Goal: Check status: Check status

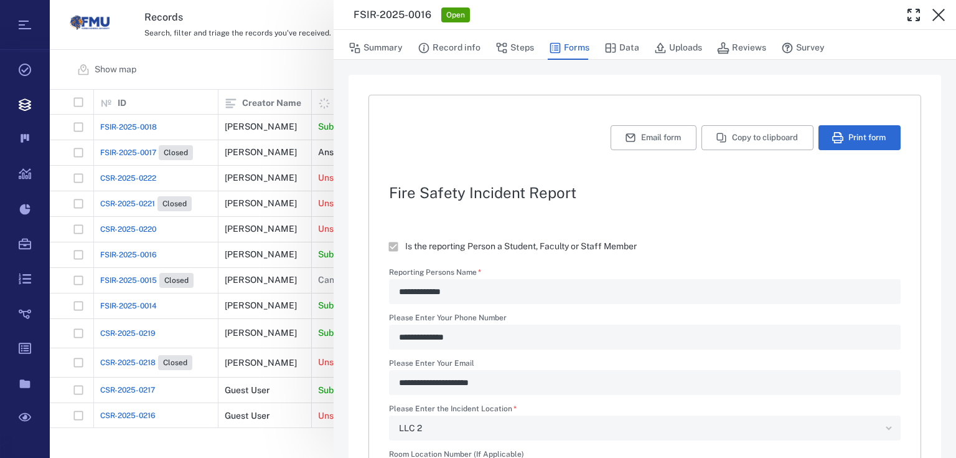
drag, startPoint x: 839, startPoint y: 186, endPoint x: 926, endPoint y: 25, distance: 183.3
click at [936, 15] on icon "button" at bounding box center [938, 14] width 15 height 15
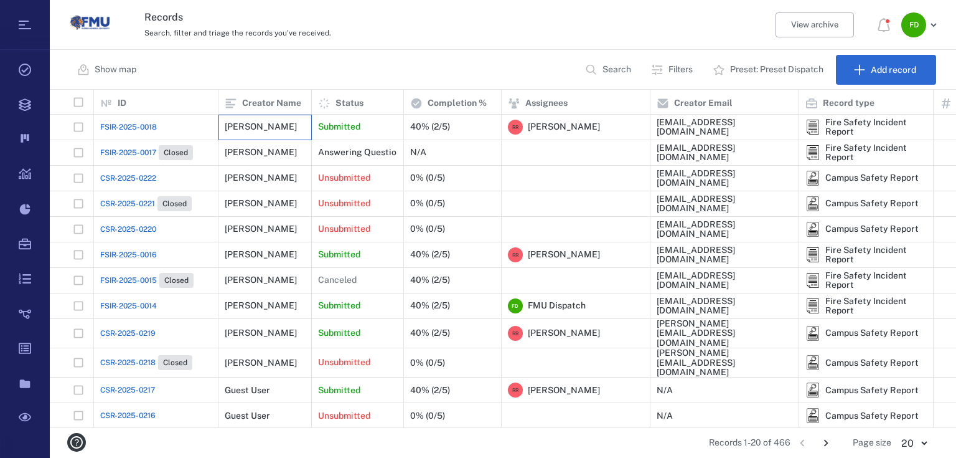
click at [249, 125] on div "[PERSON_NAME]" at bounding box center [261, 126] width 72 height 9
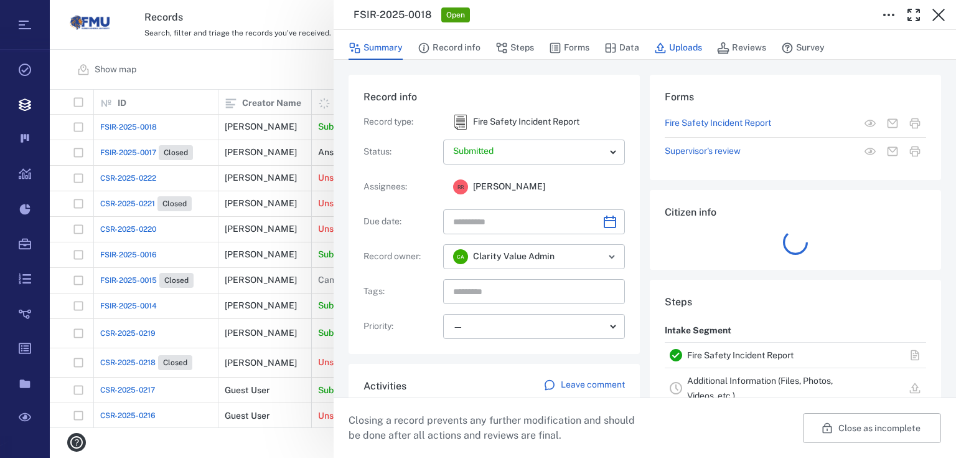
click at [683, 43] on button "Uploads" at bounding box center [678, 48] width 48 height 24
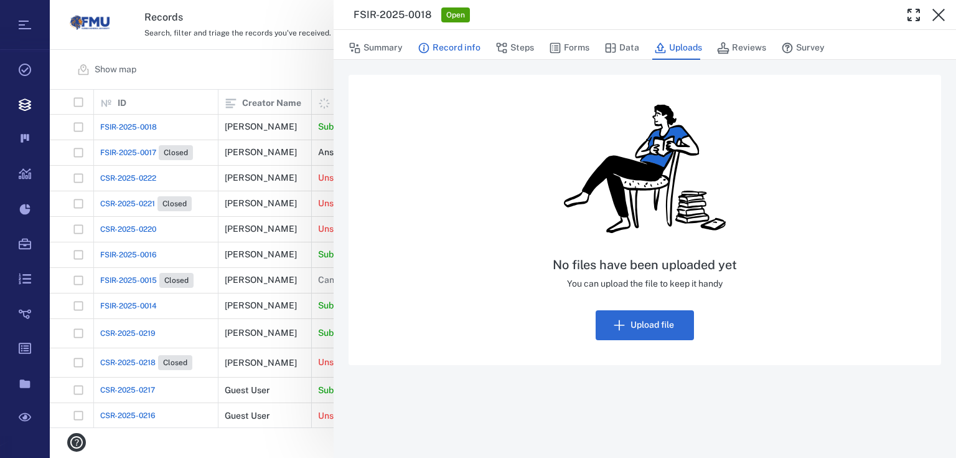
click at [449, 47] on button "Record info" at bounding box center [449, 48] width 63 height 24
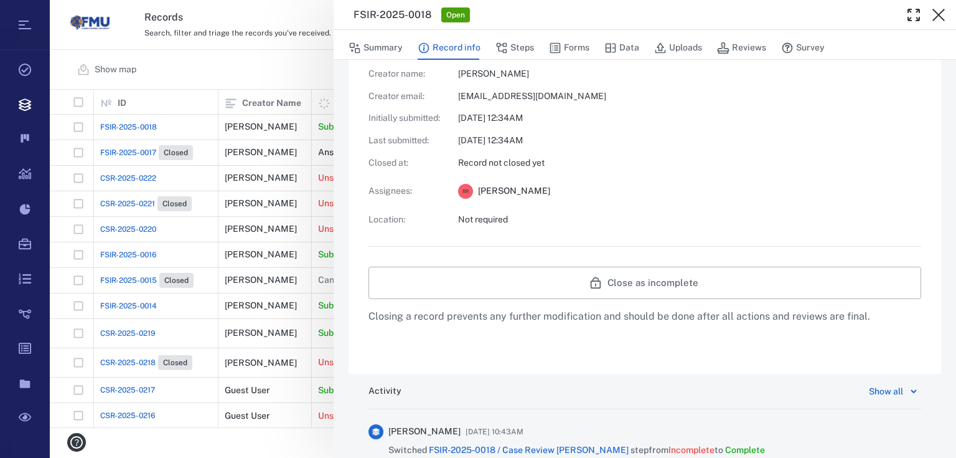
scroll to position [381, 0]
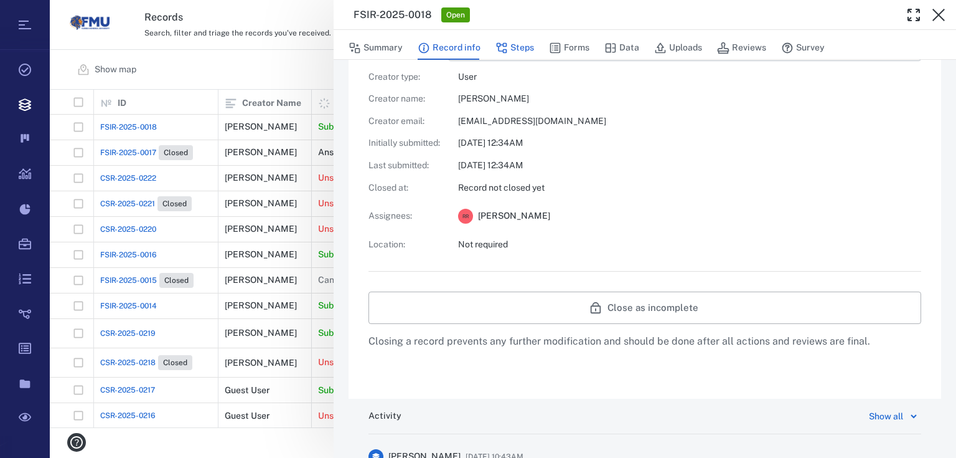
click at [522, 50] on button "Steps" at bounding box center [514, 48] width 39 height 24
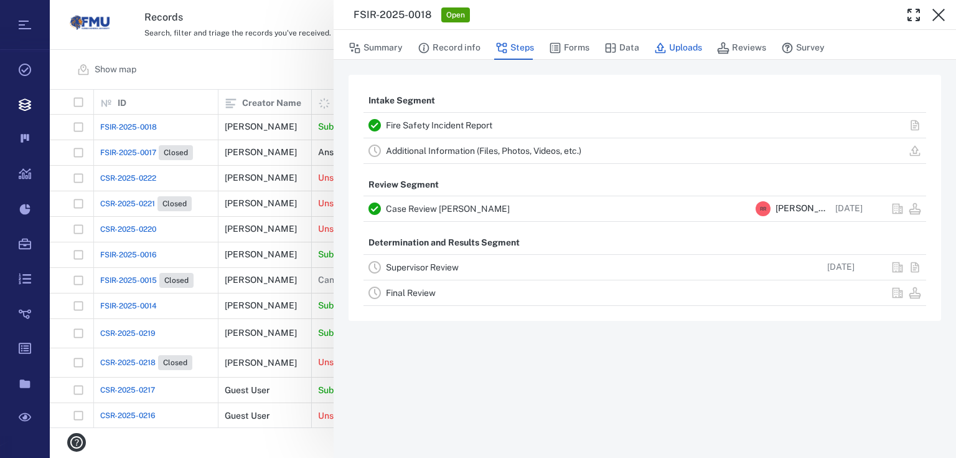
click at [685, 51] on button "Uploads" at bounding box center [678, 48] width 48 height 24
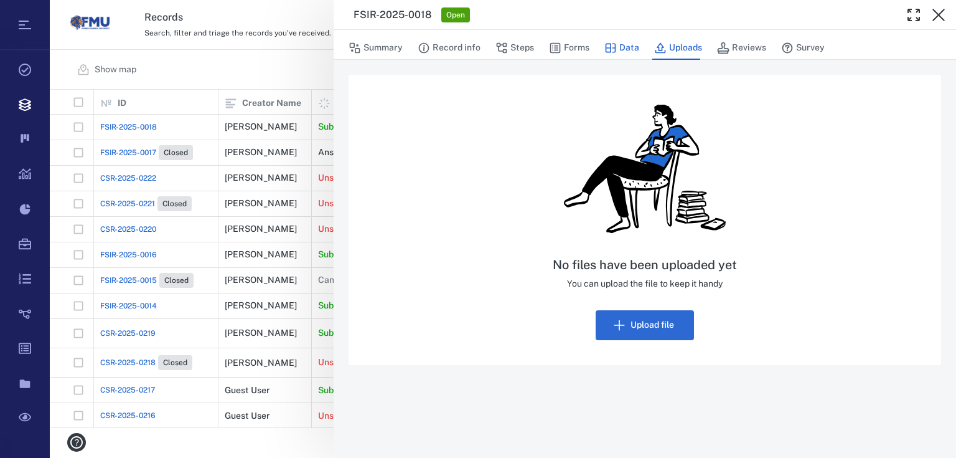
click at [624, 47] on button "Data" at bounding box center [621, 48] width 35 height 24
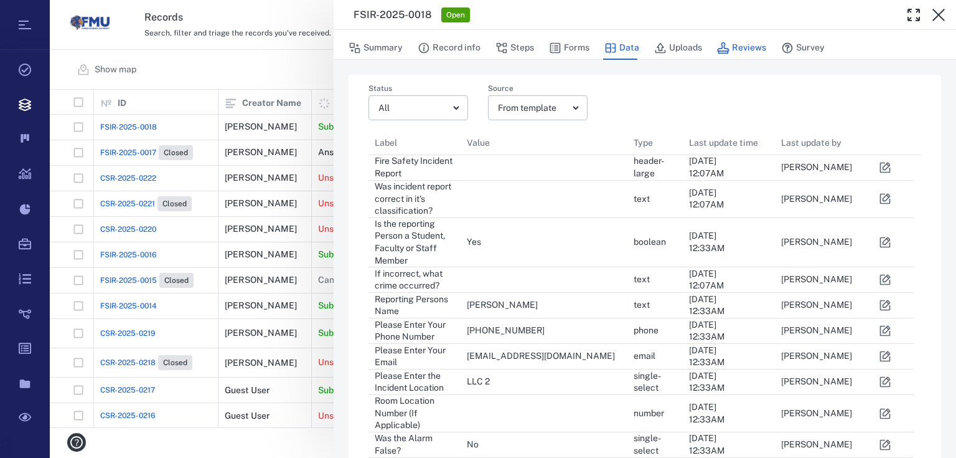
scroll to position [8, 7]
click at [746, 46] on button "Reviews" at bounding box center [741, 48] width 49 height 24
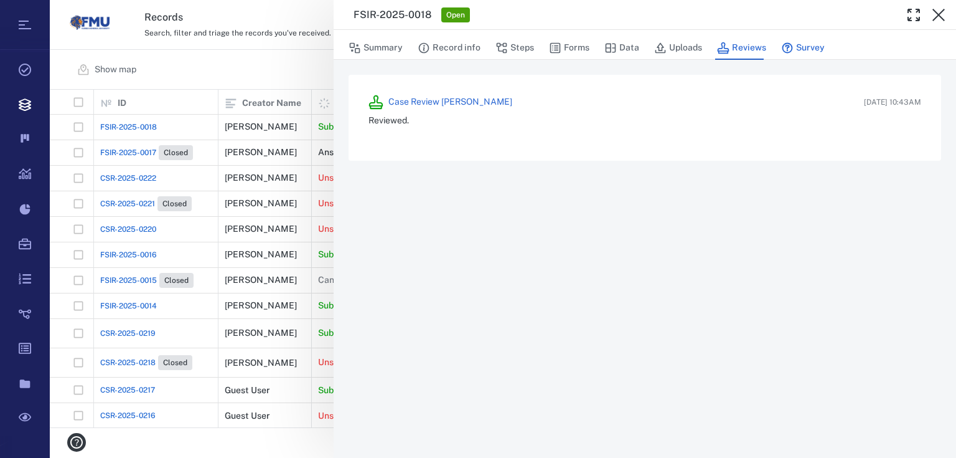
click at [794, 49] on button "Survey" at bounding box center [803, 48] width 44 height 24
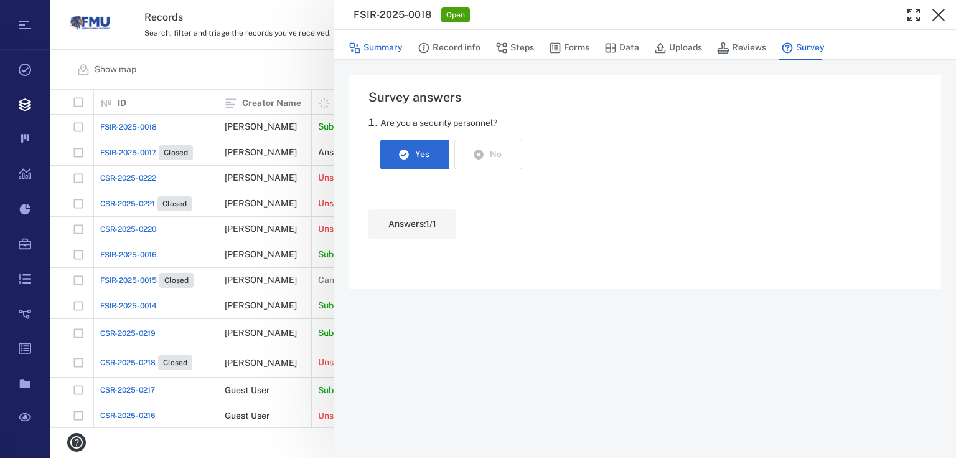
click at [395, 52] on button "Summary" at bounding box center [376, 48] width 54 height 24
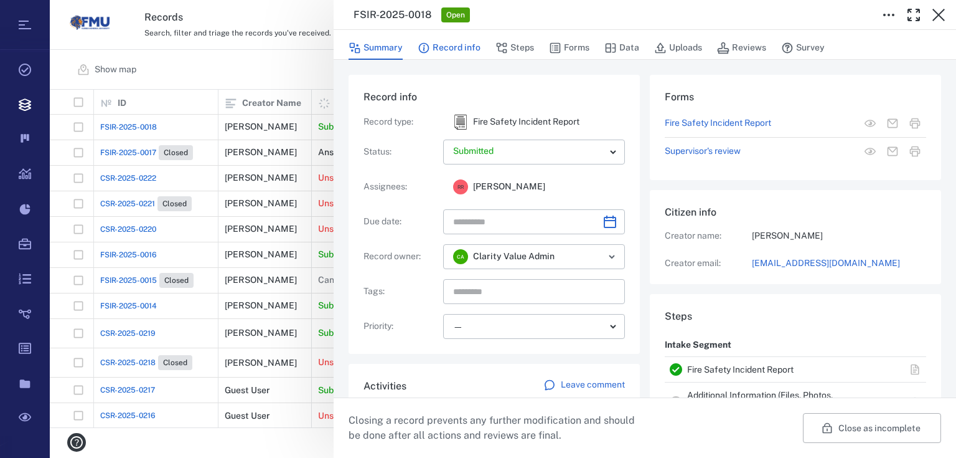
click at [466, 49] on button "Record info" at bounding box center [449, 48] width 63 height 24
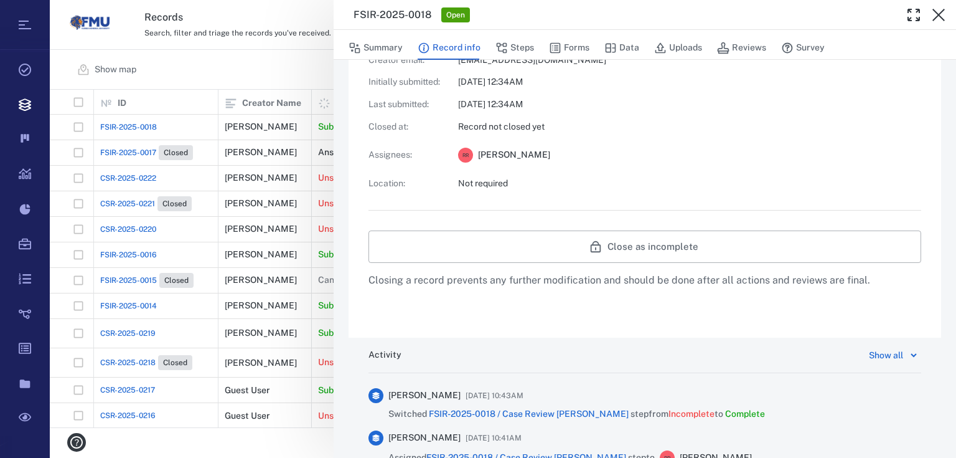
scroll to position [431, 0]
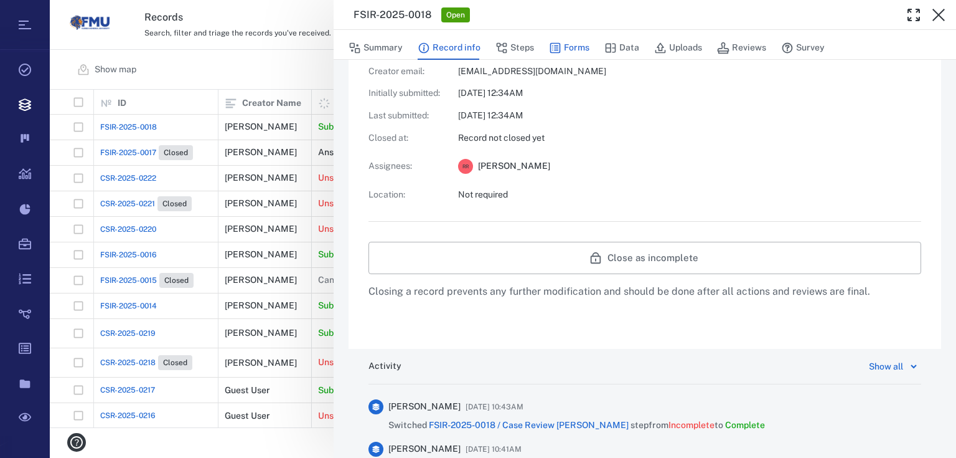
click at [561, 45] on button "Forms" at bounding box center [569, 48] width 40 height 24
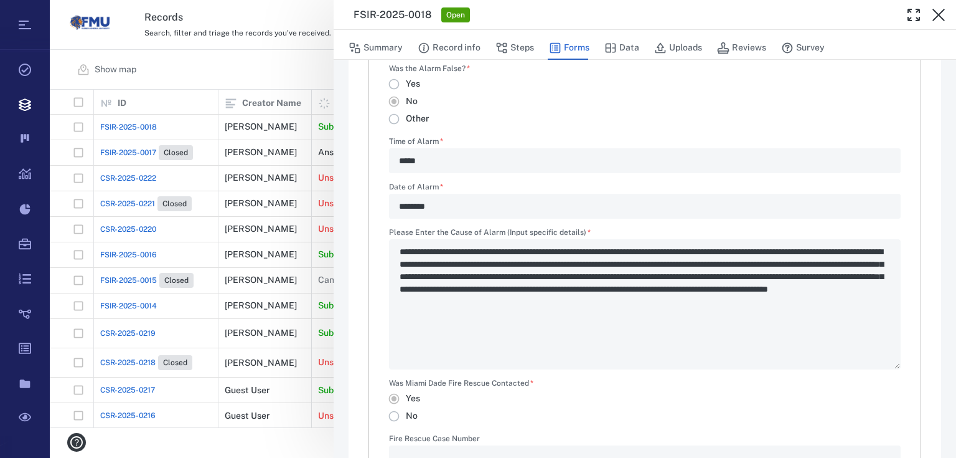
type textarea "*"
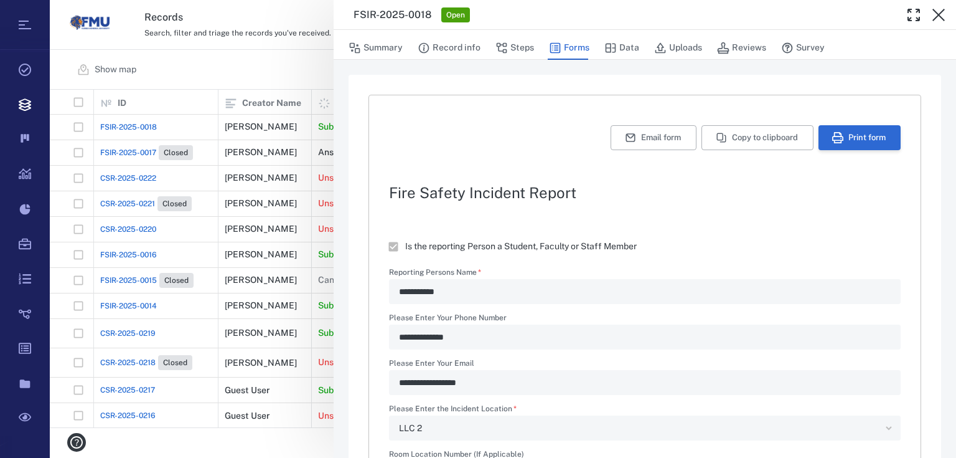
click at [832, 133] on icon "button" at bounding box center [837, 137] width 11 height 11
